Goal: Find specific page/section: Find specific page/section

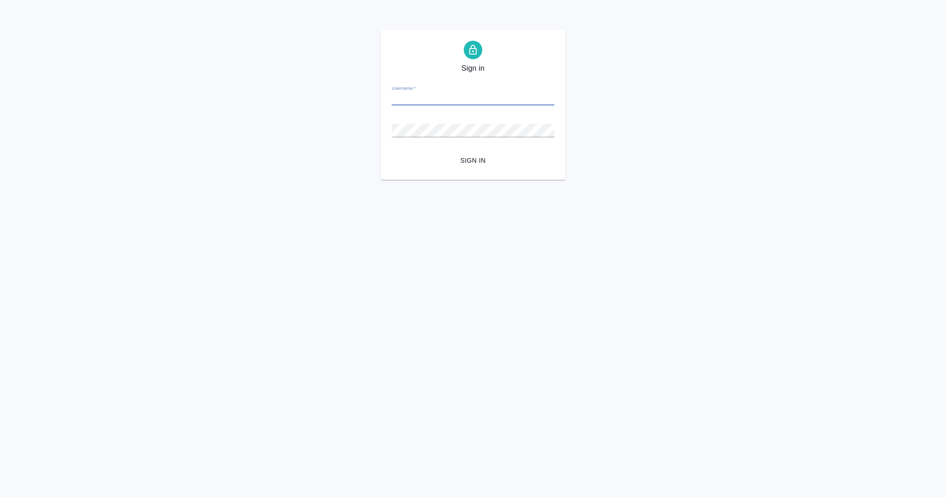
type input "[EMAIL_ADDRESS][DOMAIN_NAME]"
click at [392, 152] on button "Sign in" at bounding box center [473, 160] width 163 height 17
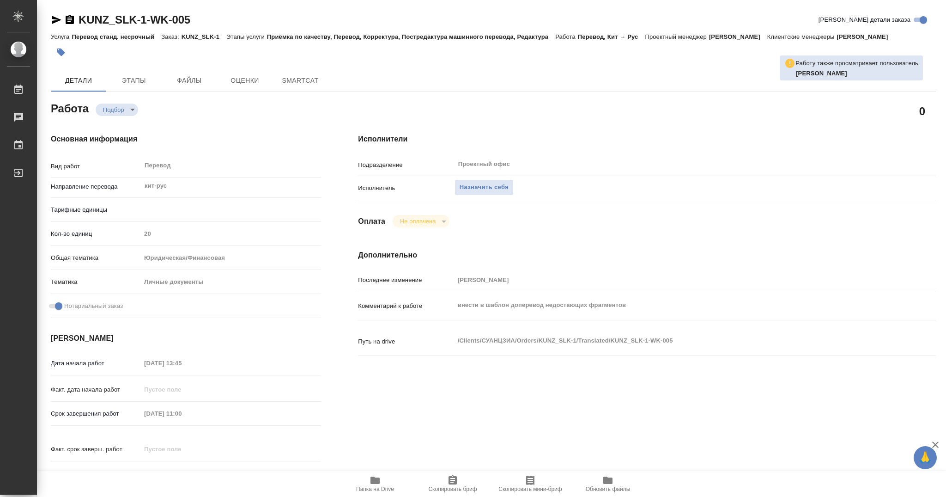
type textarea "x"
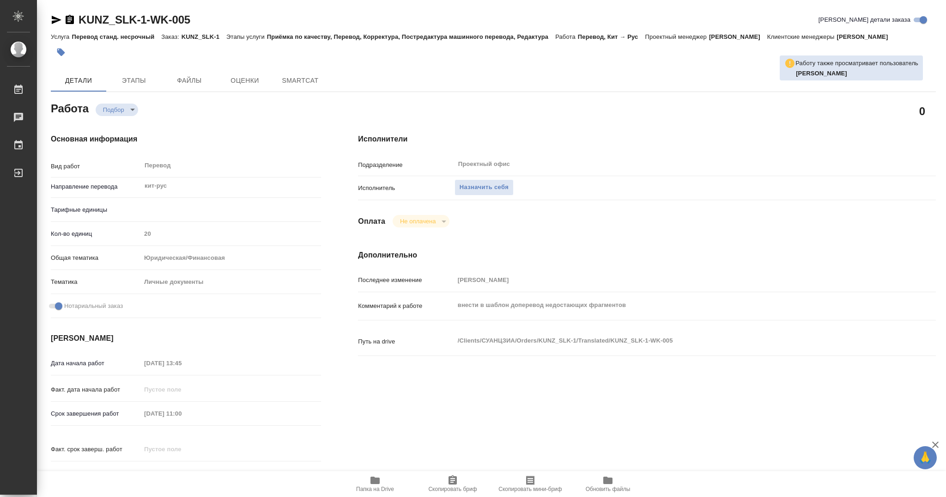
type textarea "x"
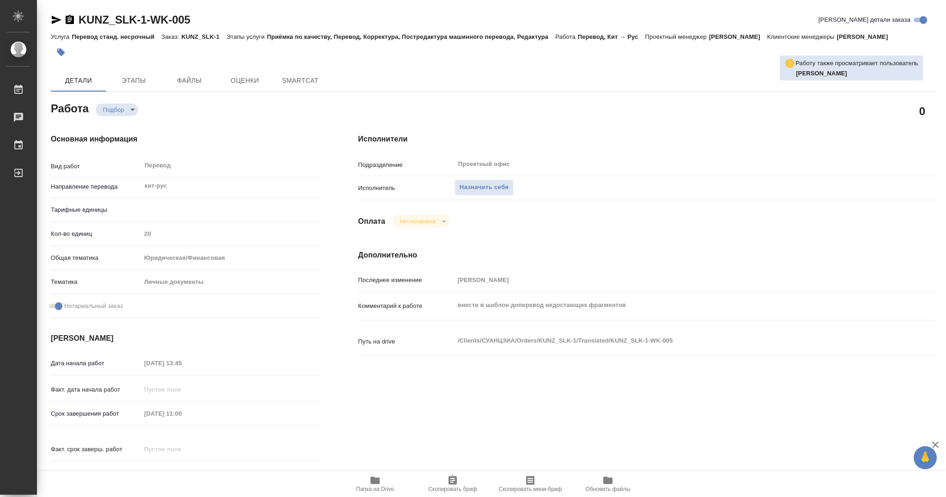
type textarea "x"
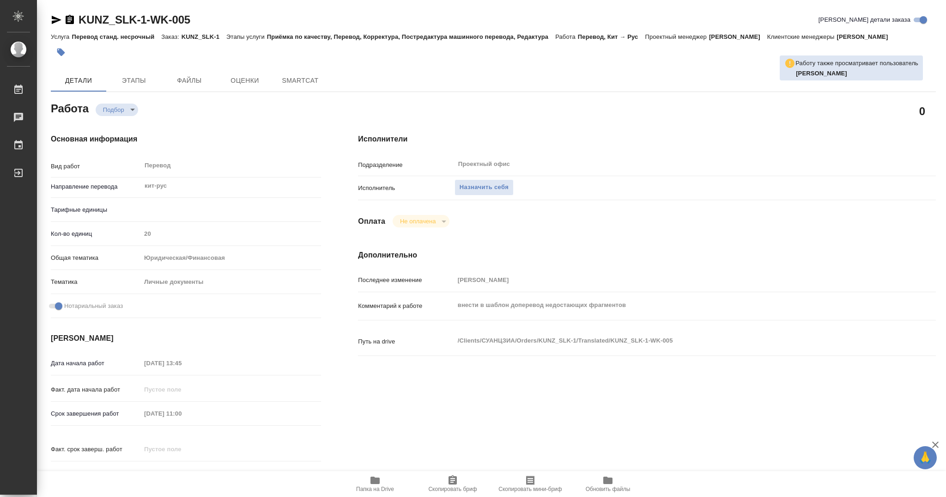
type textarea "x"
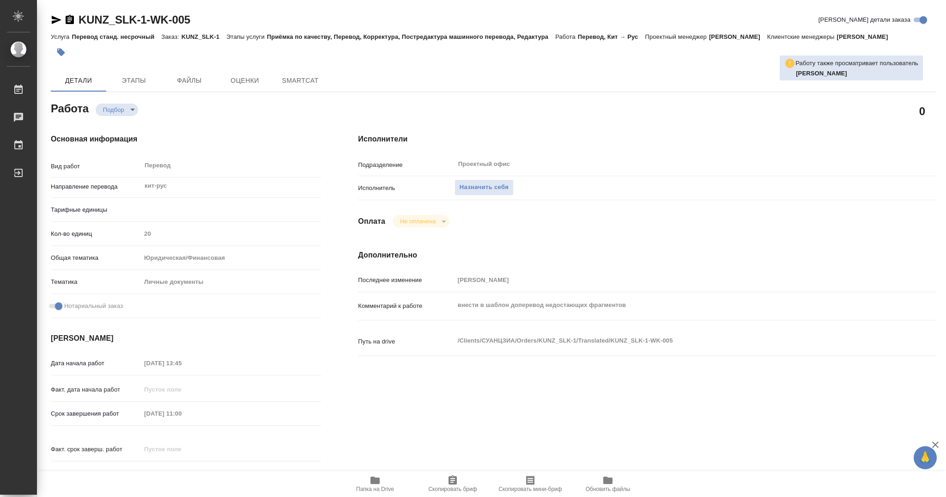
type textarea "x"
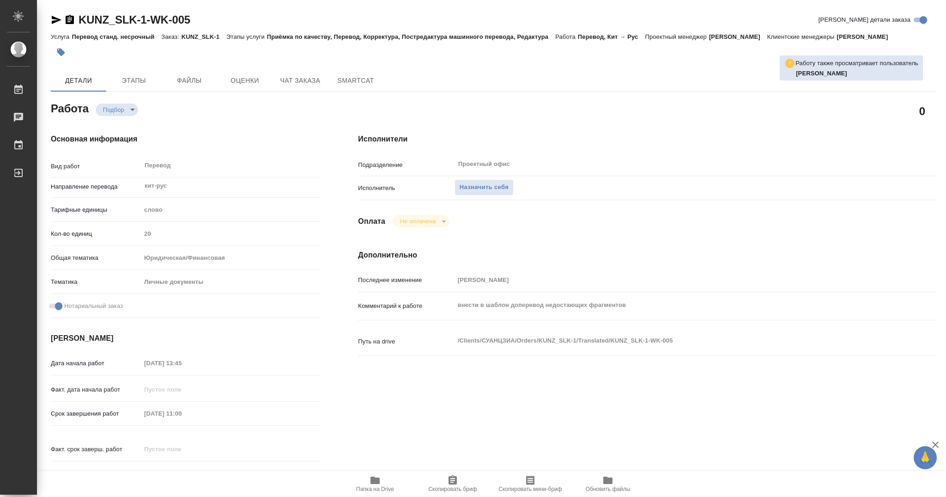
type textarea "x"
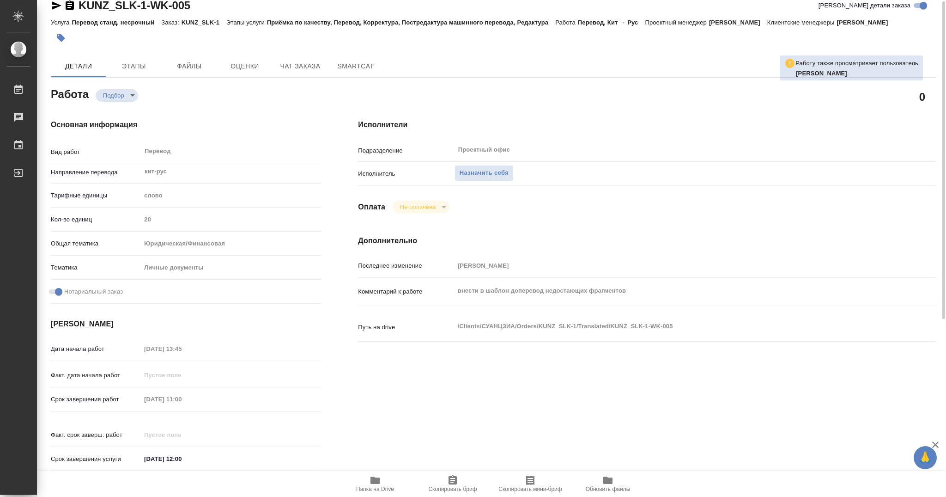
type textarea "x"
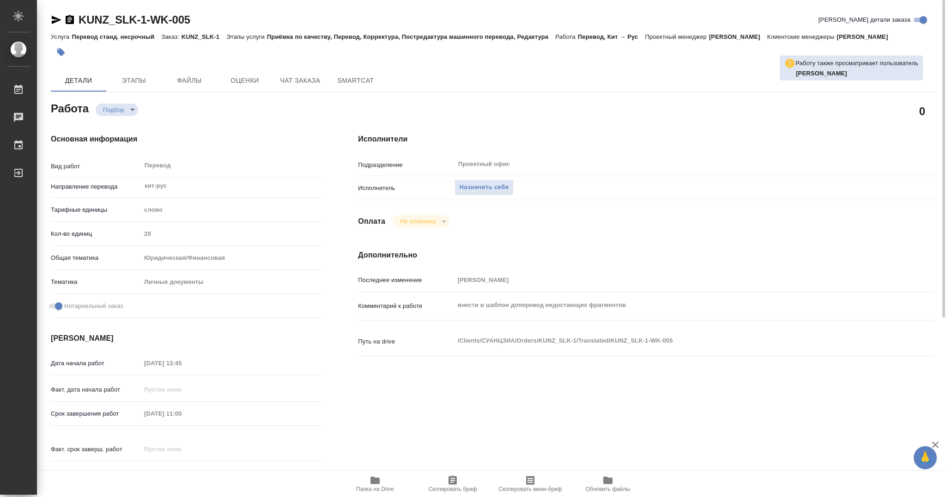
type textarea "x"
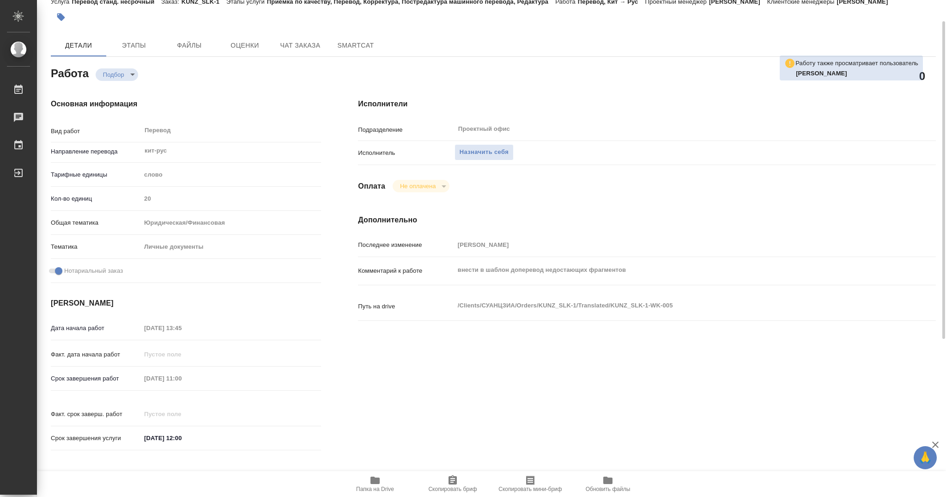
scroll to position [35, 0]
click at [373, 484] on icon "button" at bounding box center [375, 479] width 11 height 11
click at [184, 46] on span "Файлы" at bounding box center [189, 46] width 44 height 12
